Goal: Transaction & Acquisition: Purchase product/service

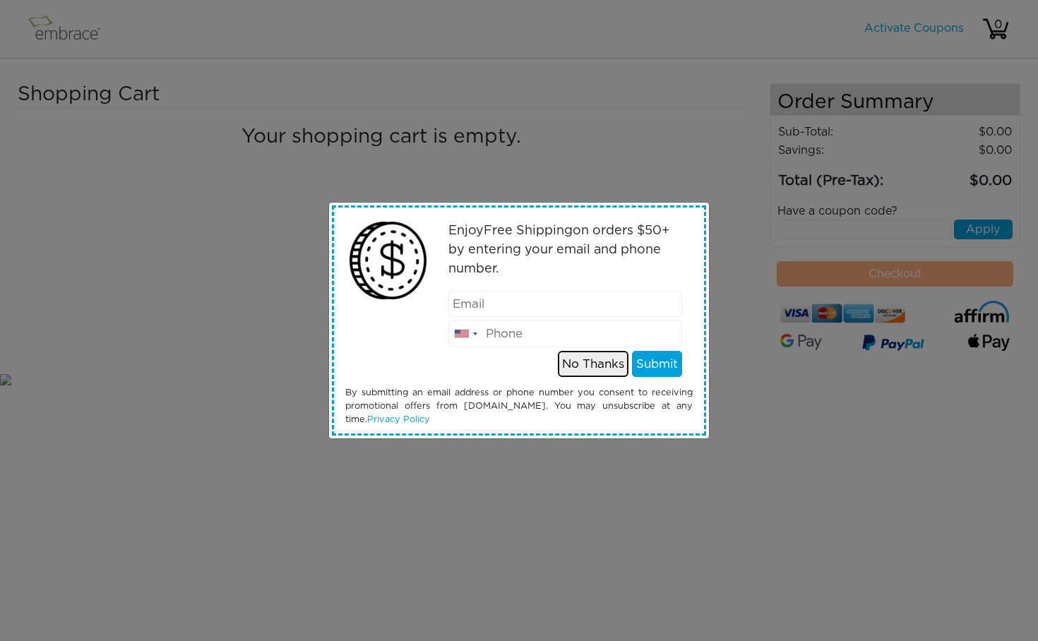
click at [599, 366] on button "No Thanks" at bounding box center [593, 364] width 71 height 27
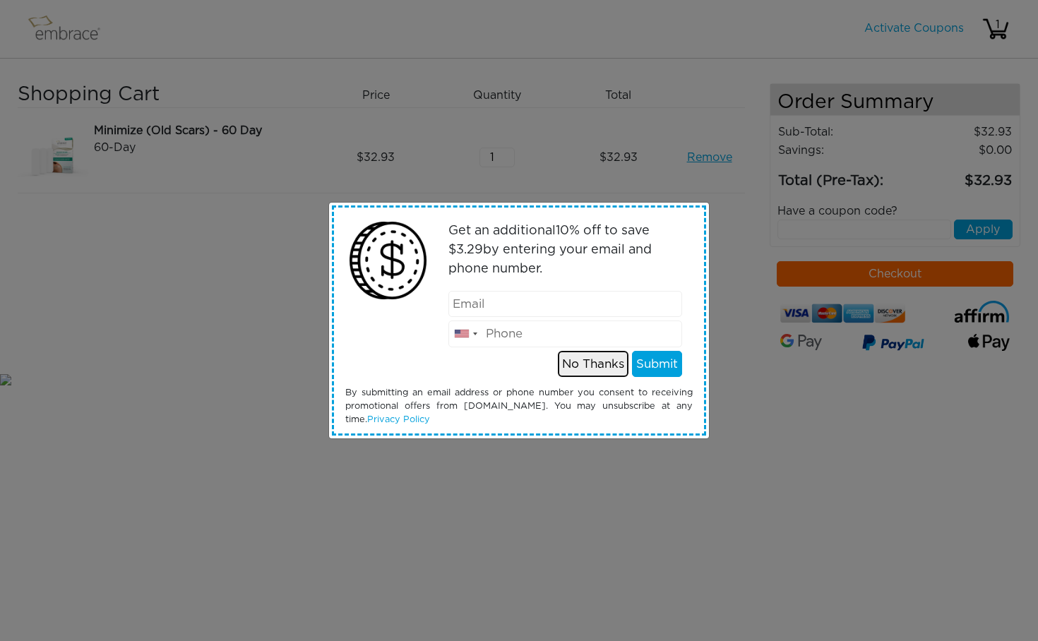
click at [569, 359] on button "No Thanks" at bounding box center [593, 364] width 71 height 27
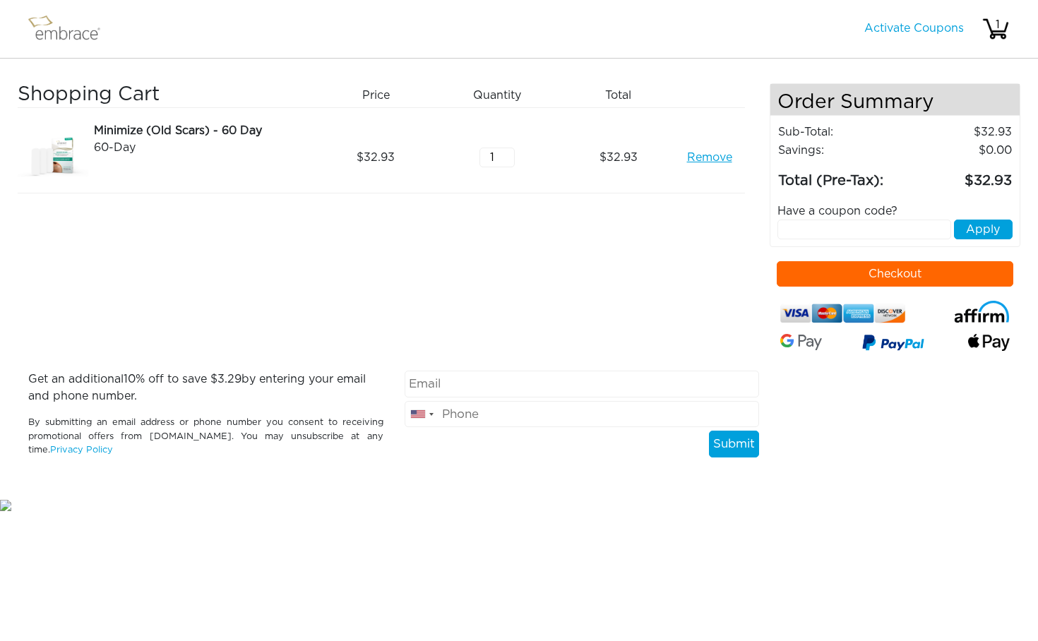
click at [884, 224] on input "text" at bounding box center [865, 230] width 174 height 20
paste input "SEPTEMBERSTEAL"
type input "SEPTEMBERSTEAL"
click at [959, 228] on button "Apply" at bounding box center [983, 230] width 59 height 20
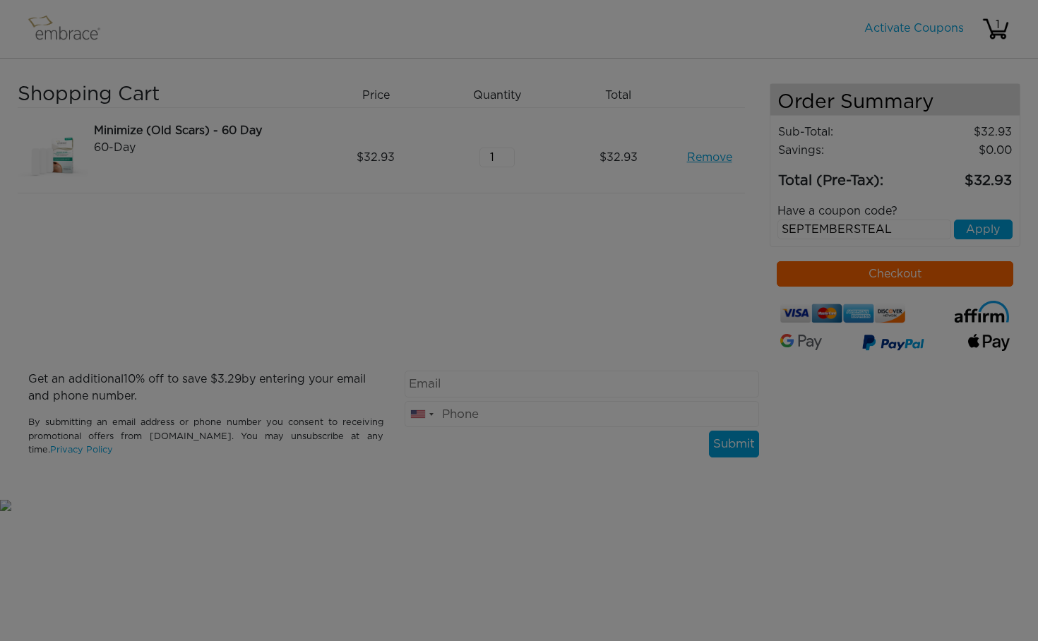
click at [981, 222] on body "Activate Coupons Hello, 1 Shopping Cart Price Quantity Qty Total 60-Day 1 :" at bounding box center [519, 257] width 1038 height 514
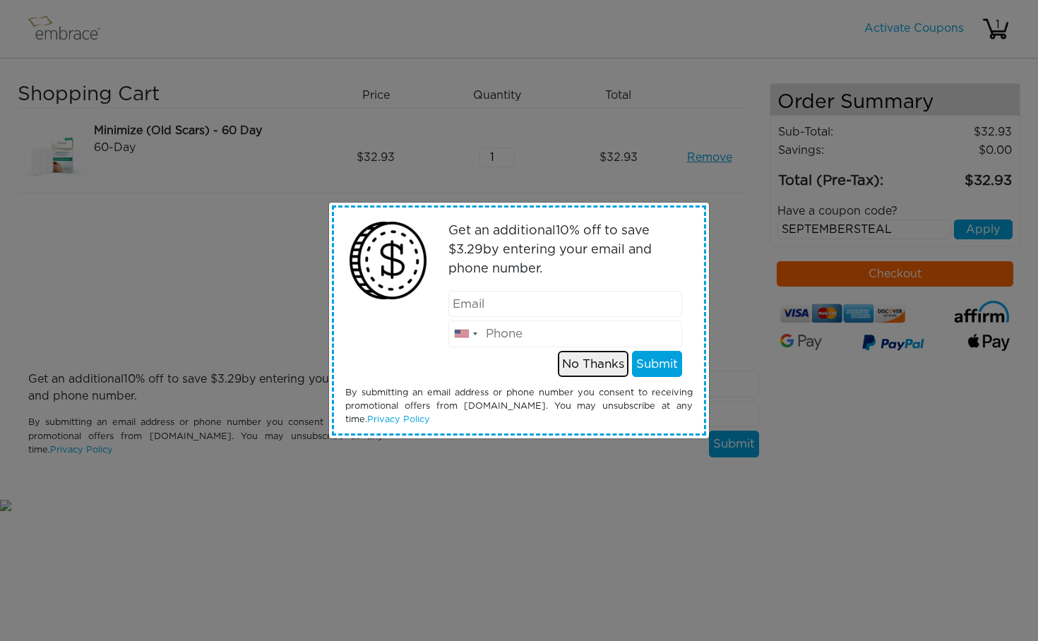
click at [598, 367] on button "No Thanks" at bounding box center [593, 364] width 71 height 27
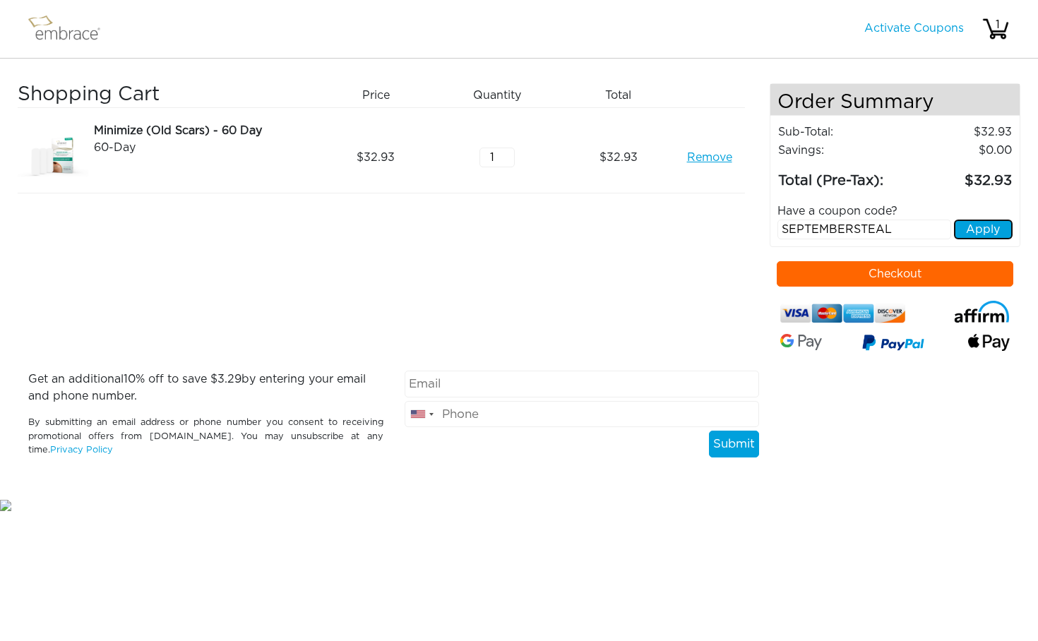
click at [966, 234] on button "Apply" at bounding box center [983, 230] width 59 height 20
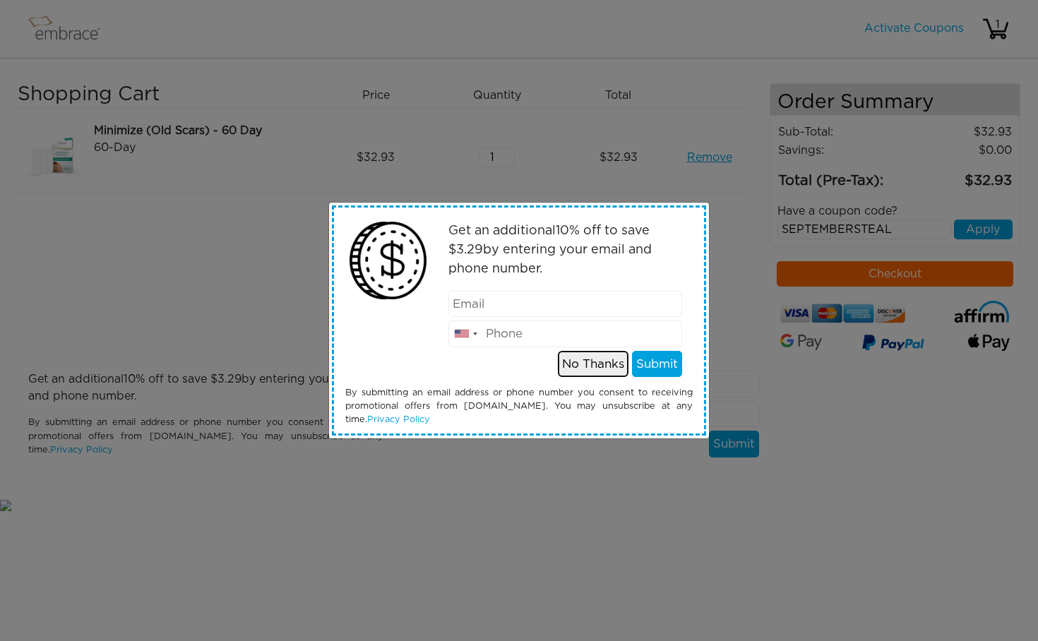
click at [596, 360] on button "No Thanks" at bounding box center [593, 364] width 71 height 27
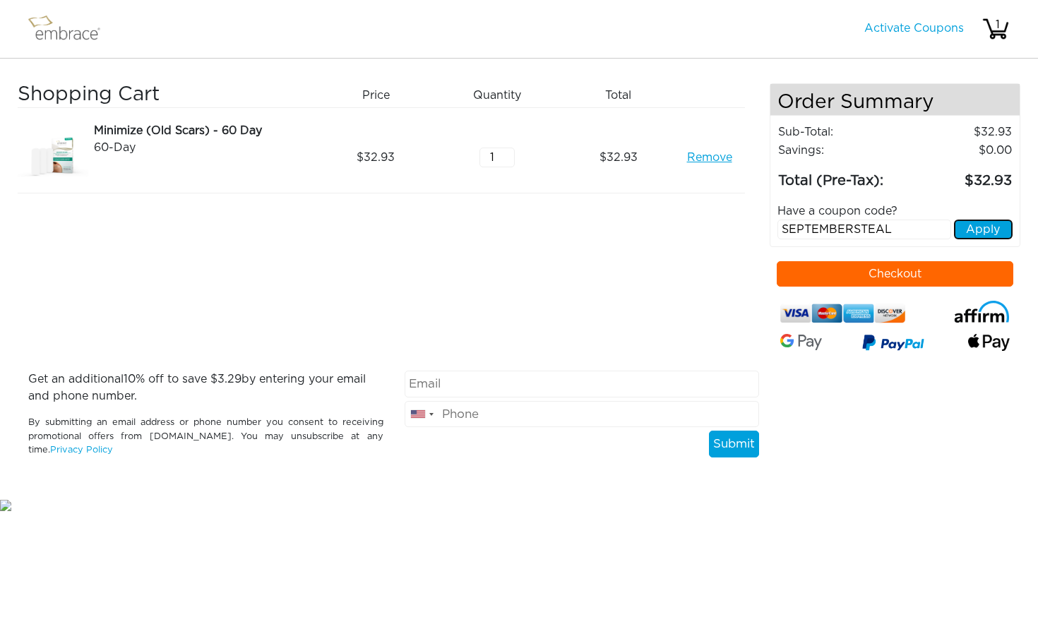
click at [997, 225] on button "Apply" at bounding box center [983, 230] width 59 height 20
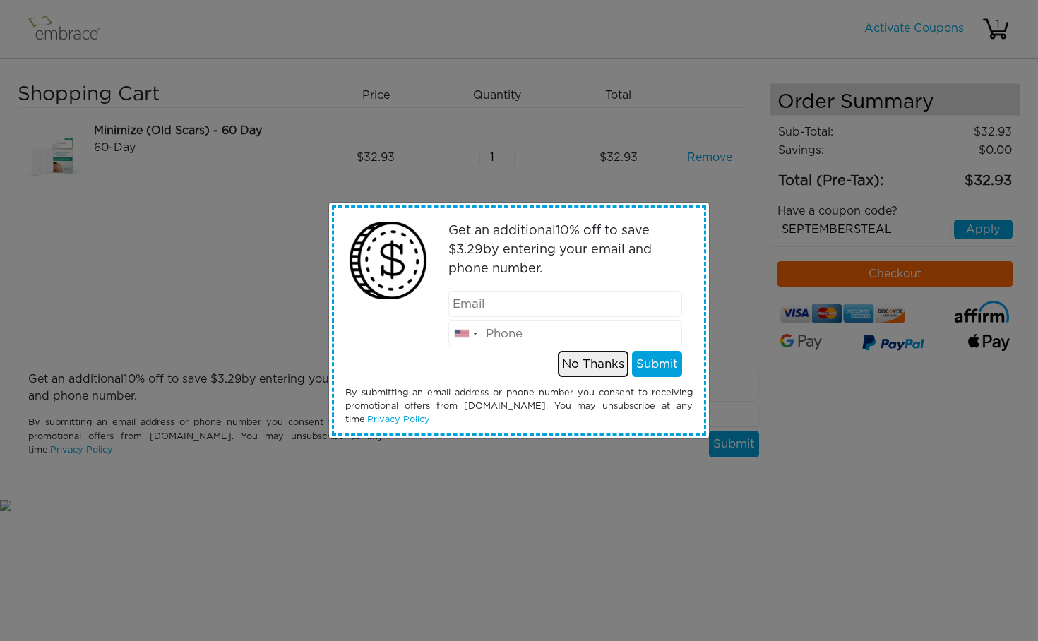
click at [581, 363] on button "No Thanks" at bounding box center [593, 364] width 71 height 27
